Goal: Check status: Check status

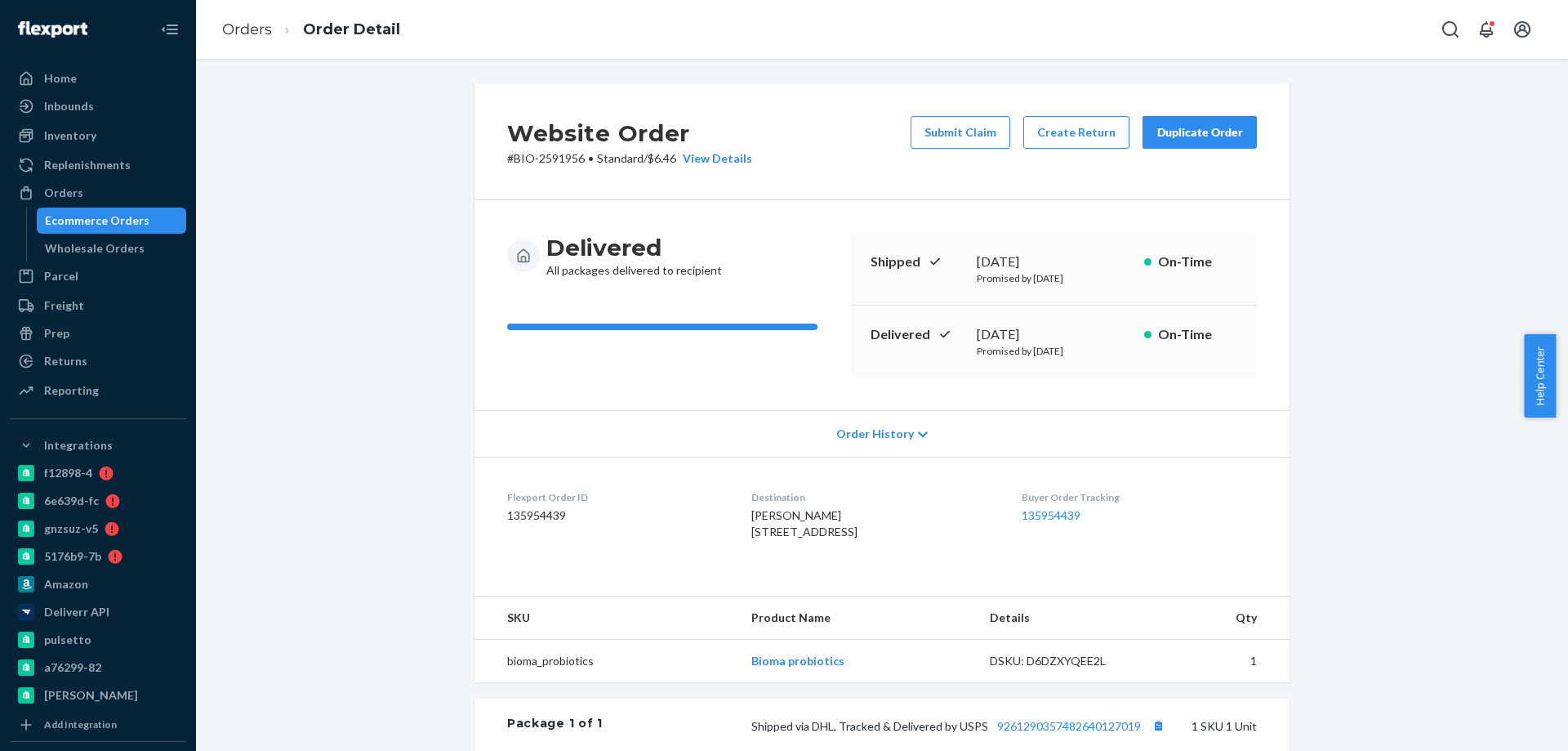
scroll to position [327, 0]
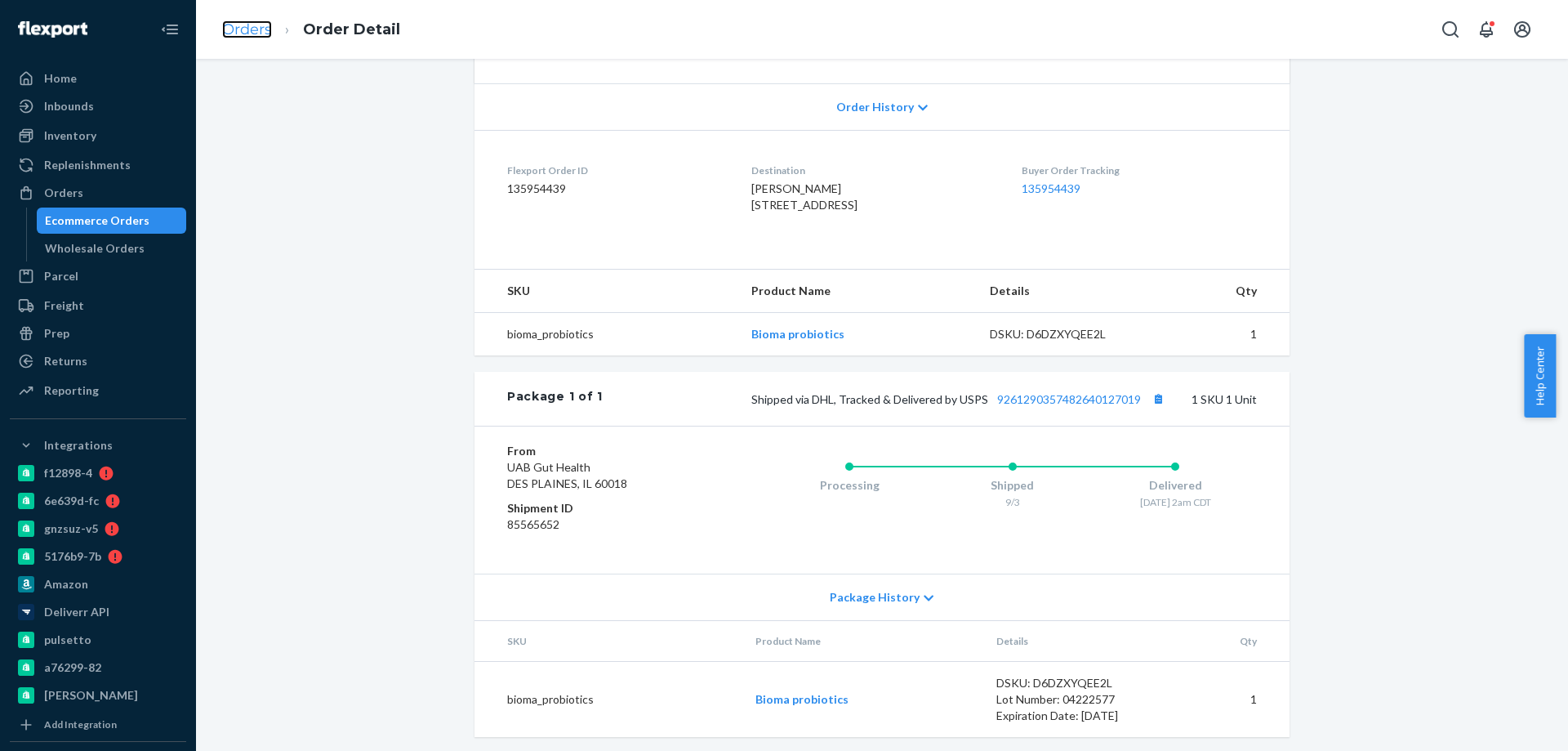
click at [256, 28] on link "Orders" at bounding box center [247, 29] width 50 height 18
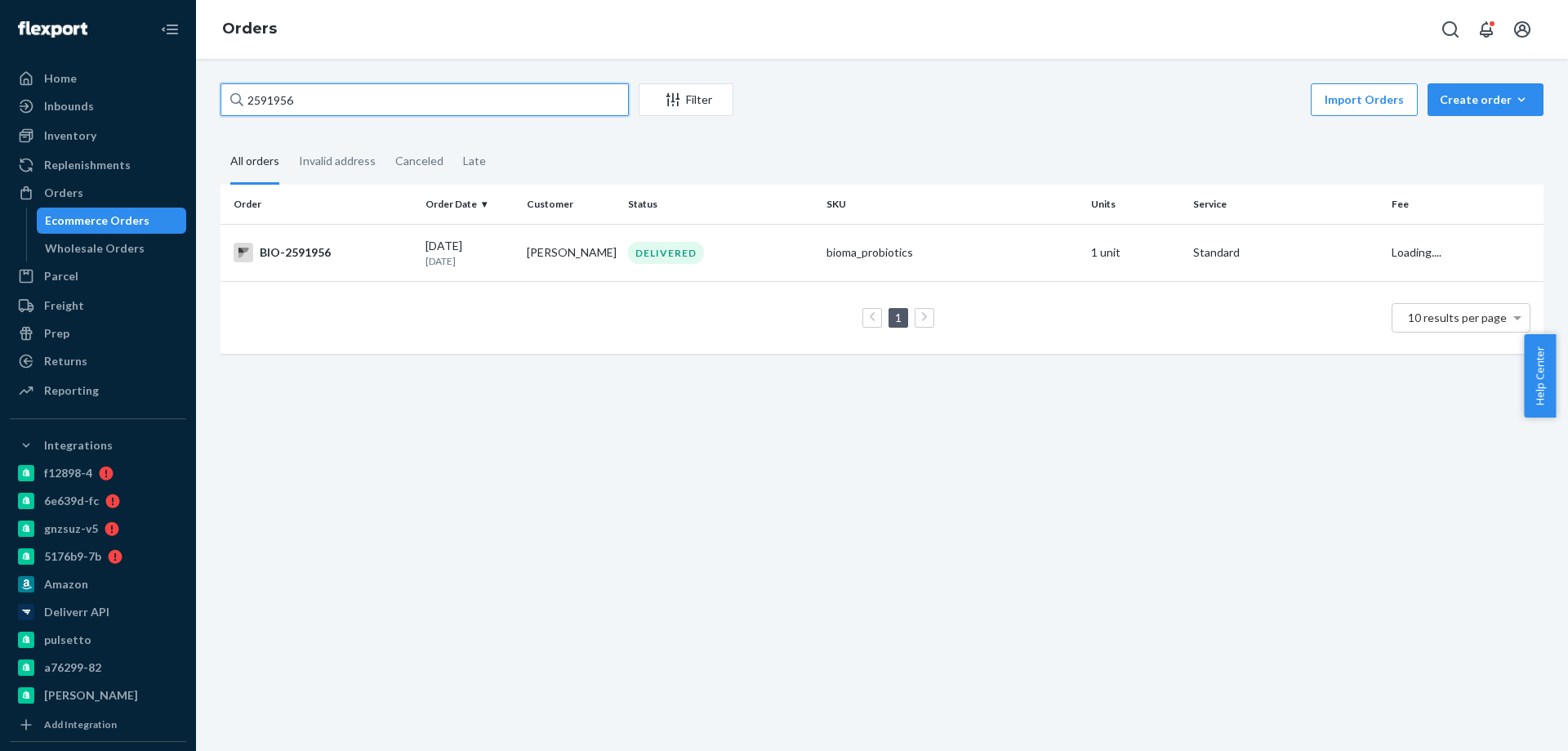
click at [320, 108] on input "2591956" at bounding box center [424, 100] width 408 height 33
paste input "05394"
type input "2505394"
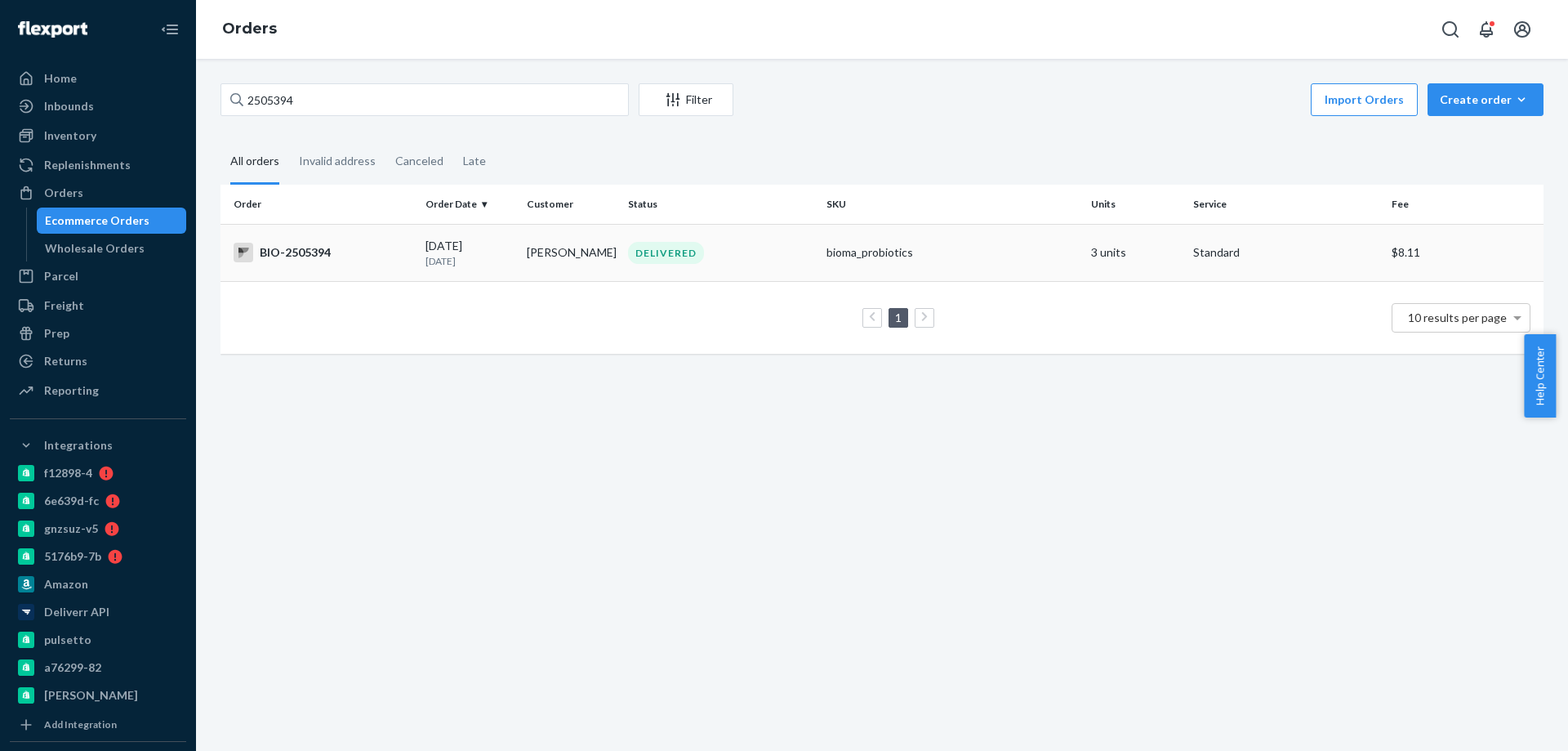
click at [378, 254] on div "BIO-2505394" at bounding box center [323, 253] width 179 height 20
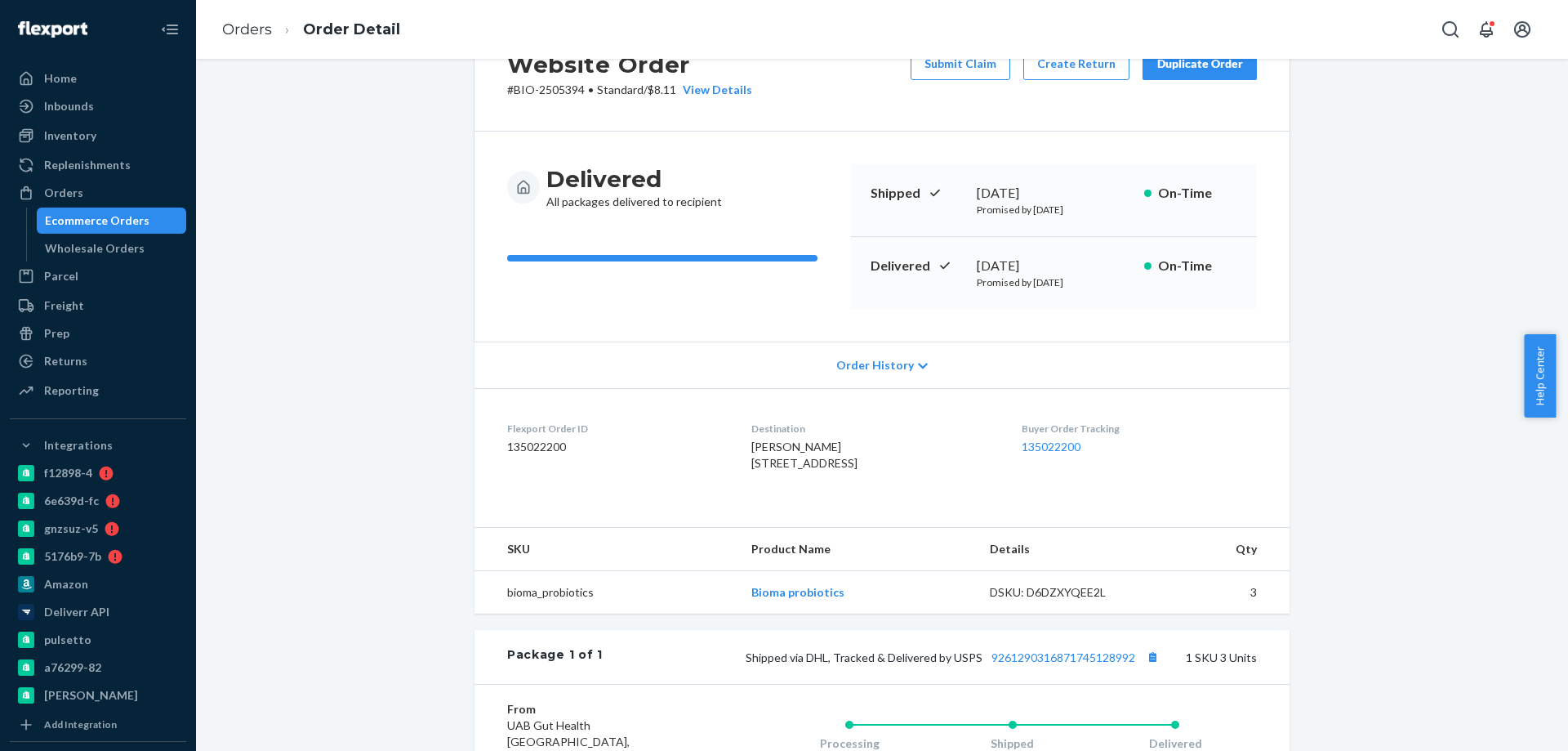
scroll to position [164, 0]
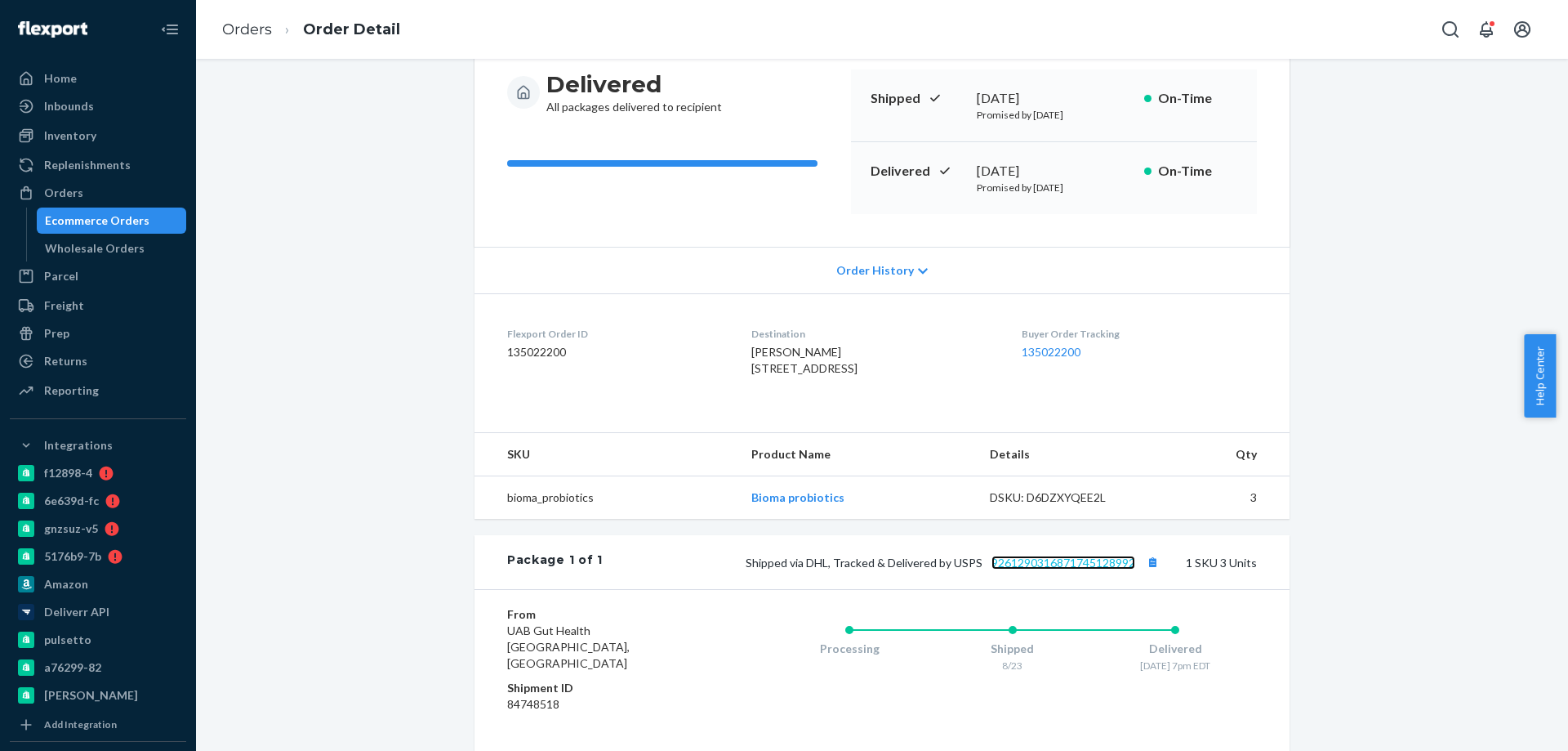
click at [1074, 569] on link "9261290316871745128992" at bounding box center [1064, 562] width 144 height 14
click at [1062, 569] on link "9261290316871745128992" at bounding box center [1064, 562] width 144 height 14
